Goal: Feedback & Contribution: Contribute content

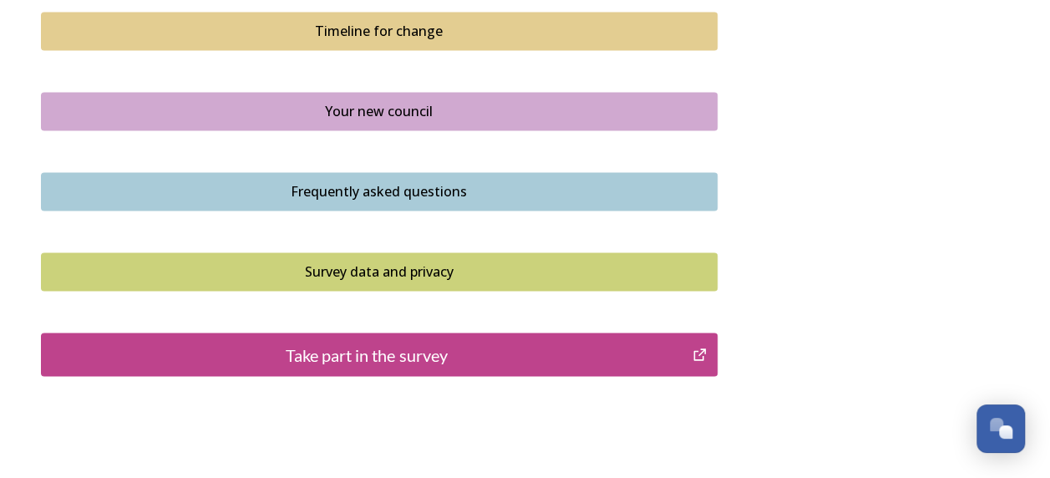
scroll to position [1253, 0]
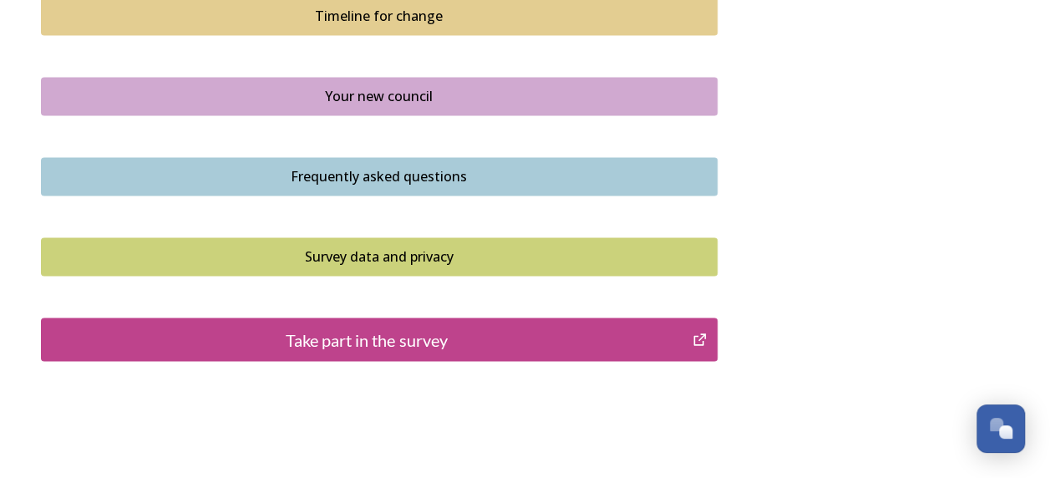
click at [409, 327] on div "Take part in the survey" at bounding box center [367, 339] width 634 height 25
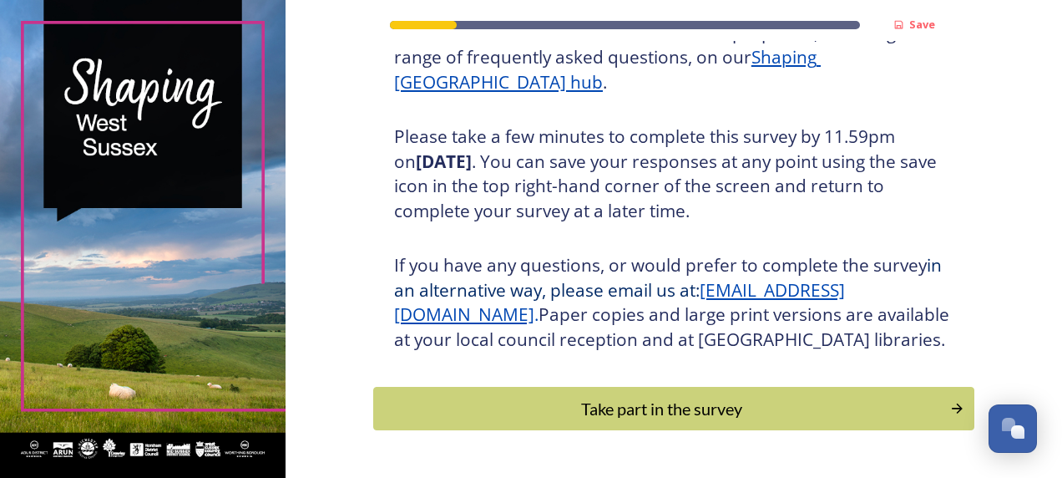
scroll to position [324, 0]
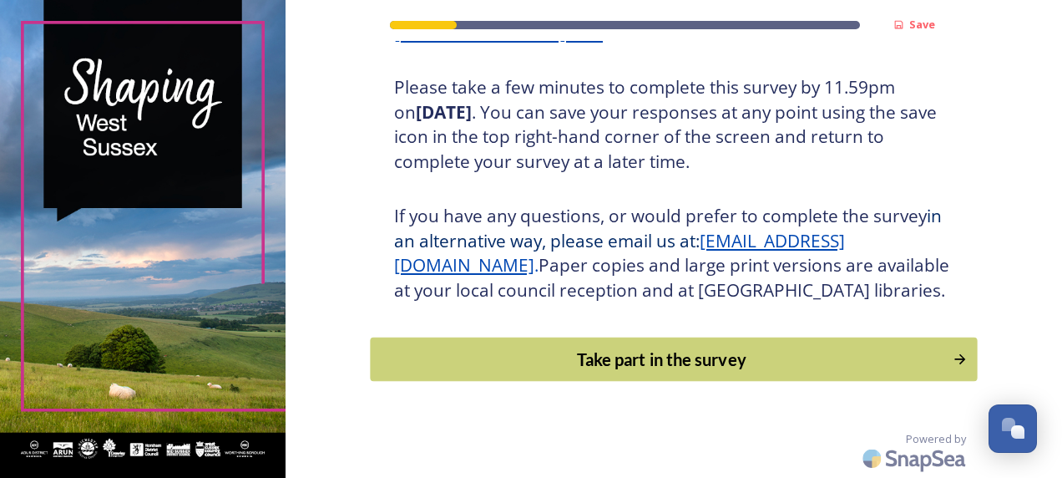
click at [547, 347] on div "Take part in the survey" at bounding box center [661, 359] width 565 height 25
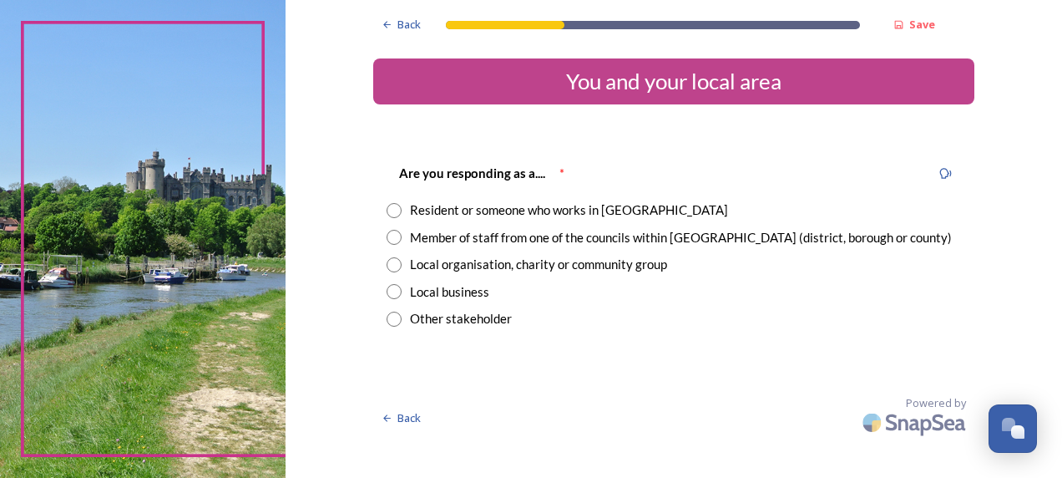
click at [394, 210] on input "radio" at bounding box center [394, 210] width 15 height 15
radio input "true"
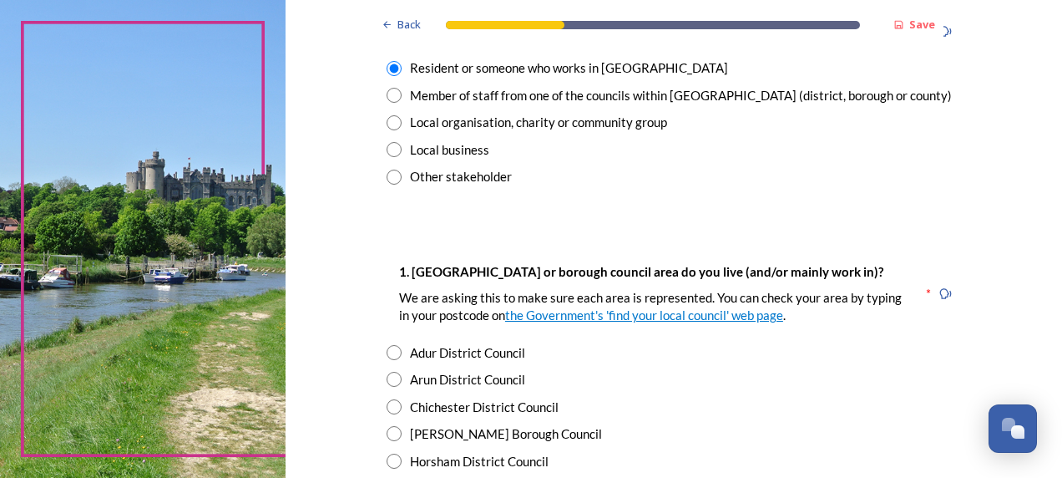
scroll to position [251, 0]
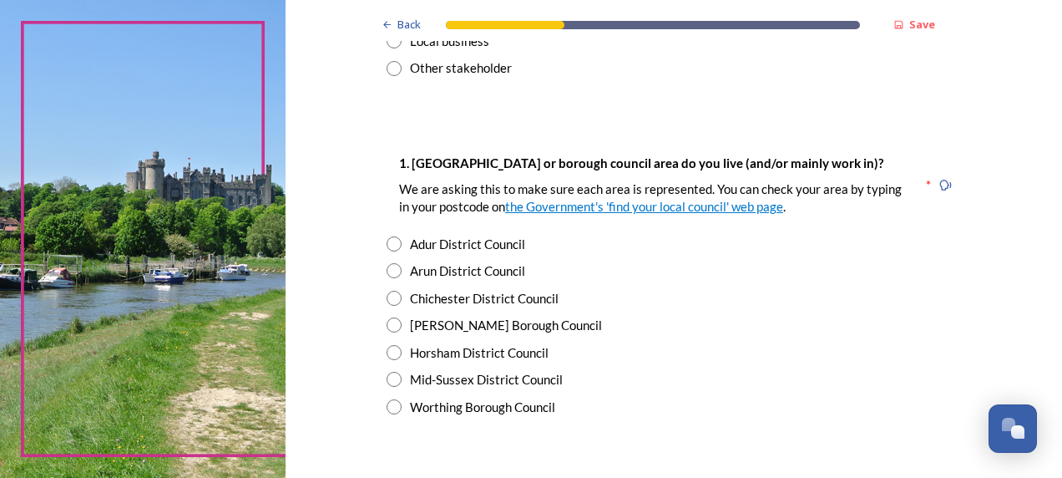
click at [518, 301] on div "Chichester District Council" at bounding box center [484, 298] width 149 height 19
radio input "true"
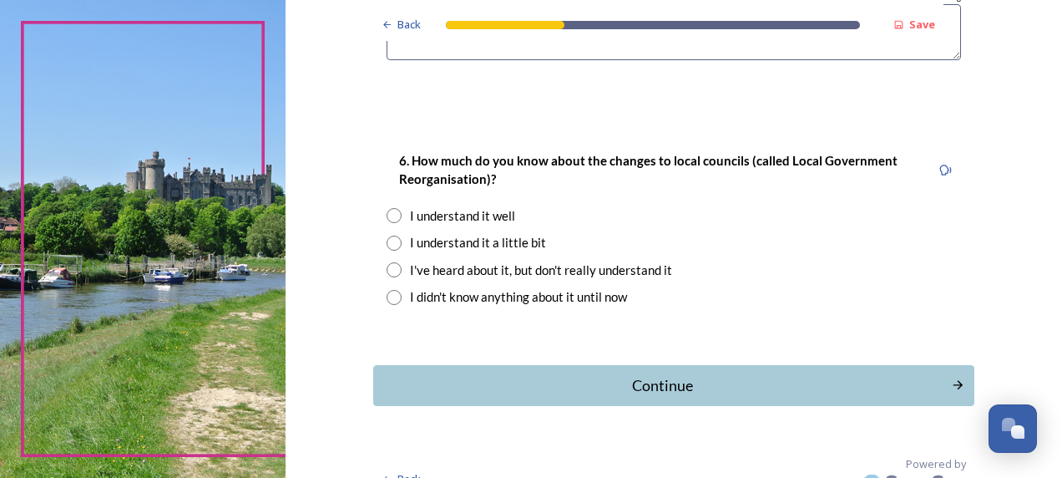
scroll to position [1488, 0]
